Goal: Information Seeking & Learning: Find specific fact

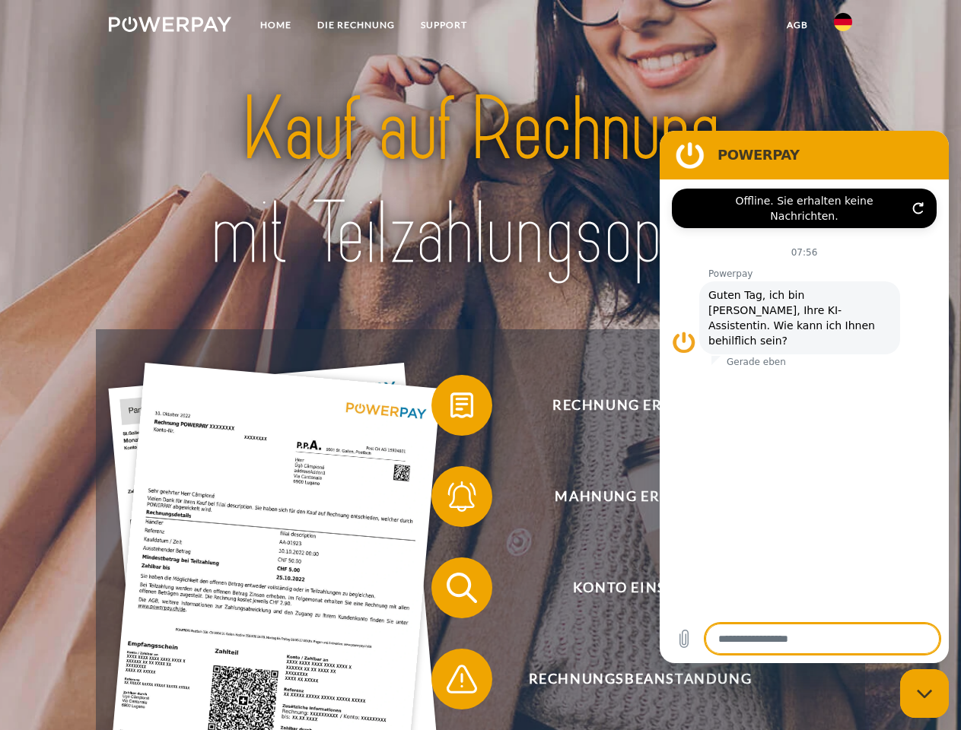
click at [170, 27] on img at bounding box center [170, 24] width 122 height 15
click at [843, 27] on img at bounding box center [843, 22] width 18 height 18
click at [797, 25] on link "agb" at bounding box center [797, 24] width 47 height 27
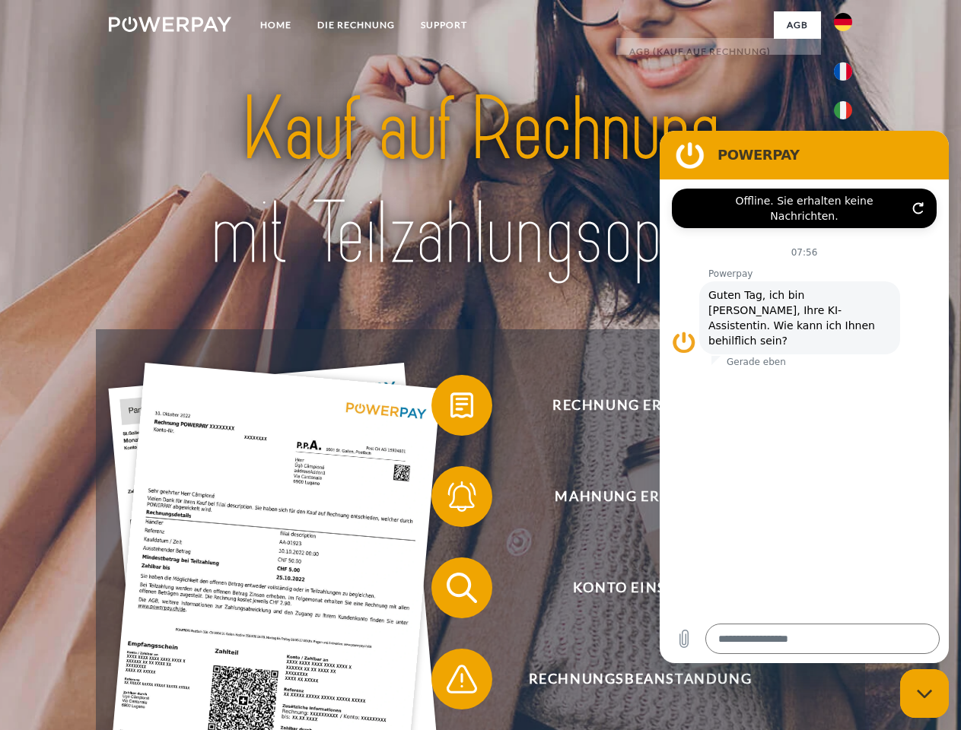
click at [450, 409] on span at bounding box center [439, 405] width 76 height 76
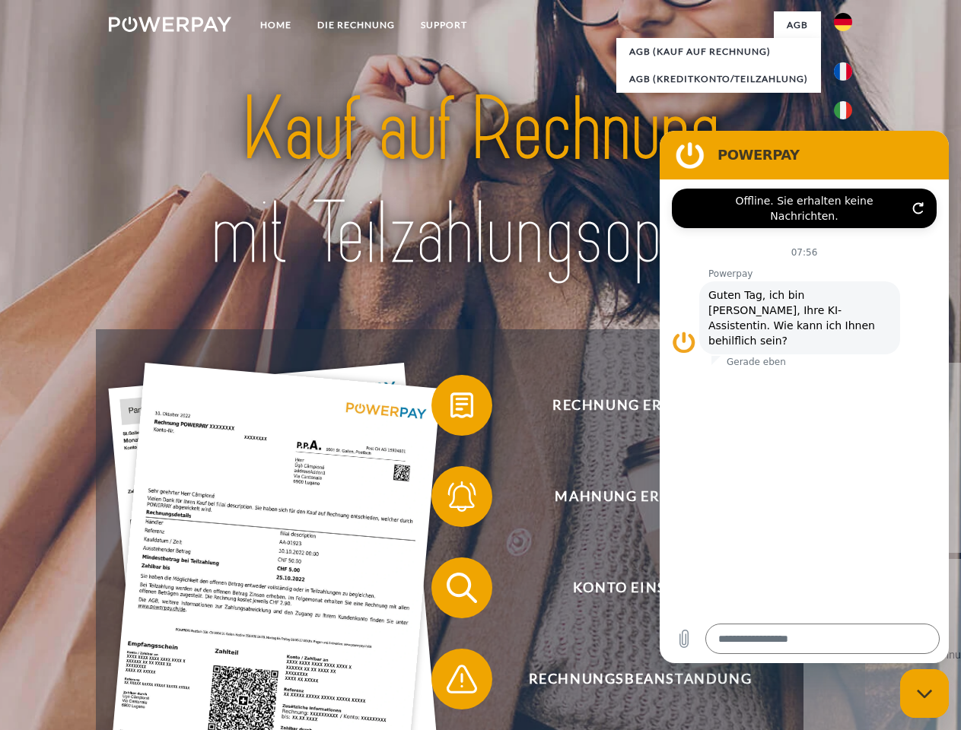
click at [450, 500] on div "Rechnung erhalten? Mahnung erhalten? Konto einsehen" at bounding box center [480, 633] width 768 height 609
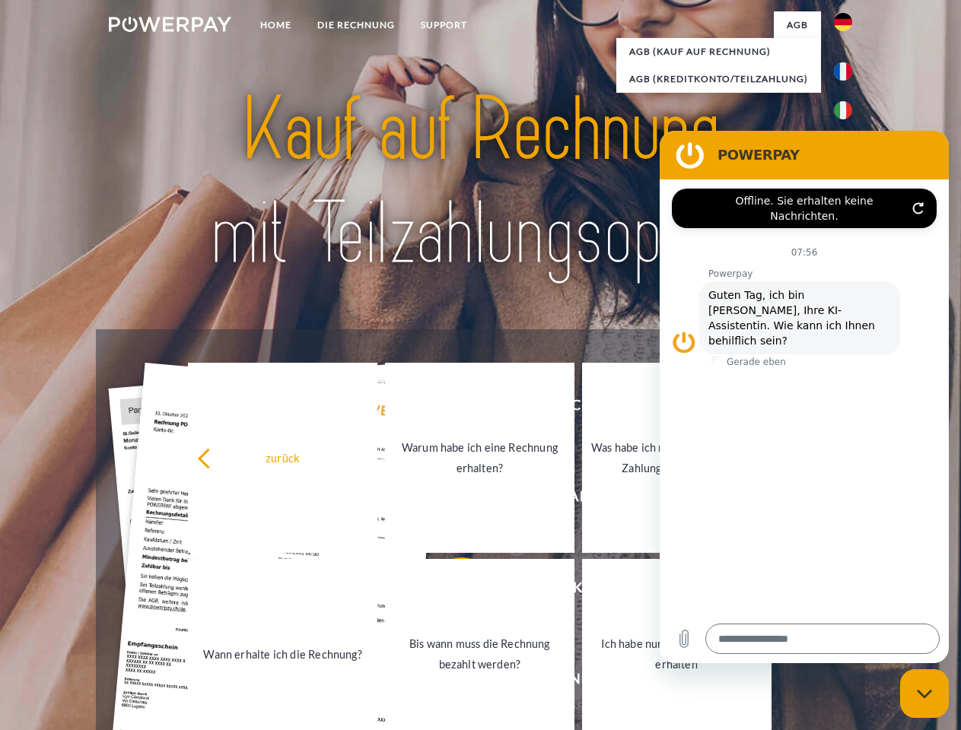
click at [450, 591] on link "Bis wann muss die Rechnung bezahlt werden?" at bounding box center [479, 654] width 189 height 190
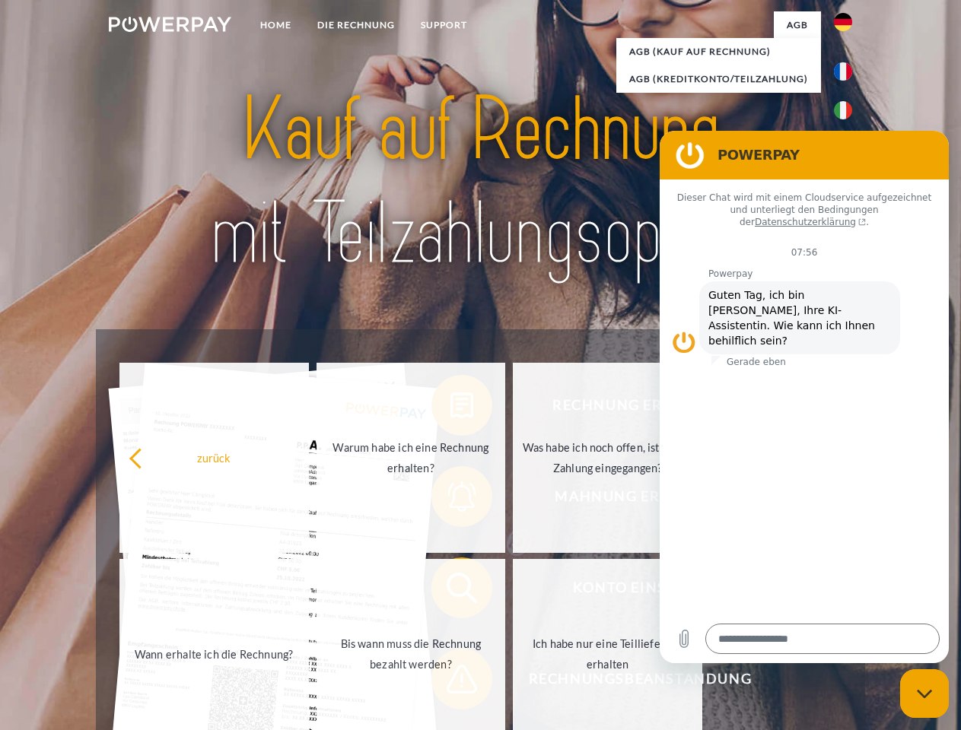
click at [450, 682] on span at bounding box center [439, 679] width 76 height 76
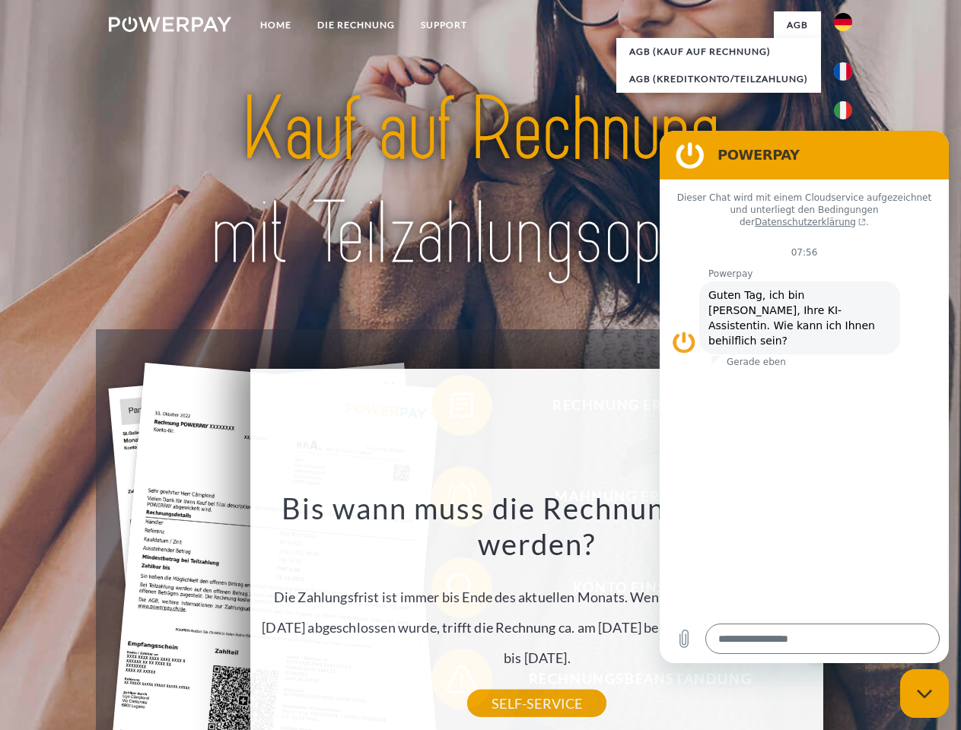
click at [924, 694] on icon "Messaging-Fenster schließen" at bounding box center [925, 694] width 16 height 10
type textarea "*"
